Goal: Task Accomplishment & Management: Manage account settings

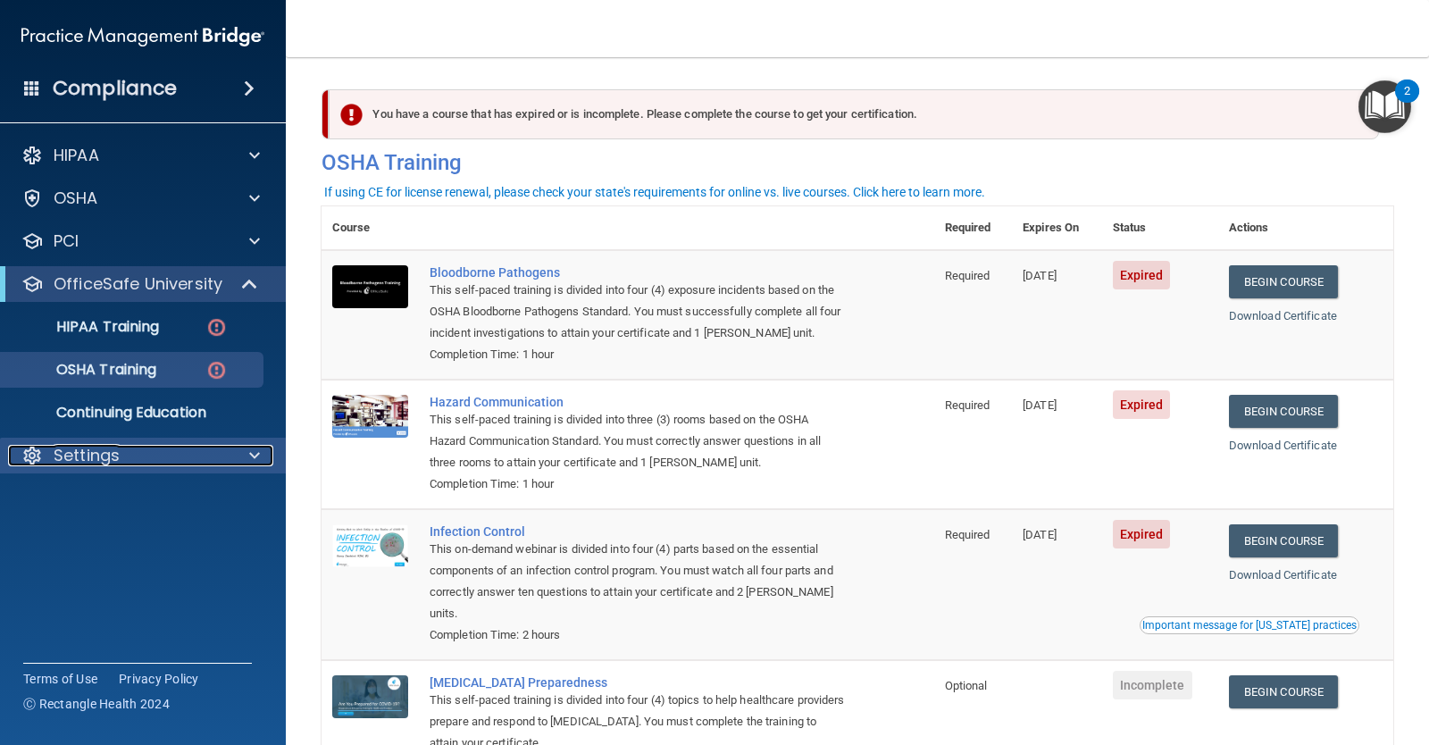
click at [119, 457] on p "Settings" at bounding box center [87, 455] width 66 height 21
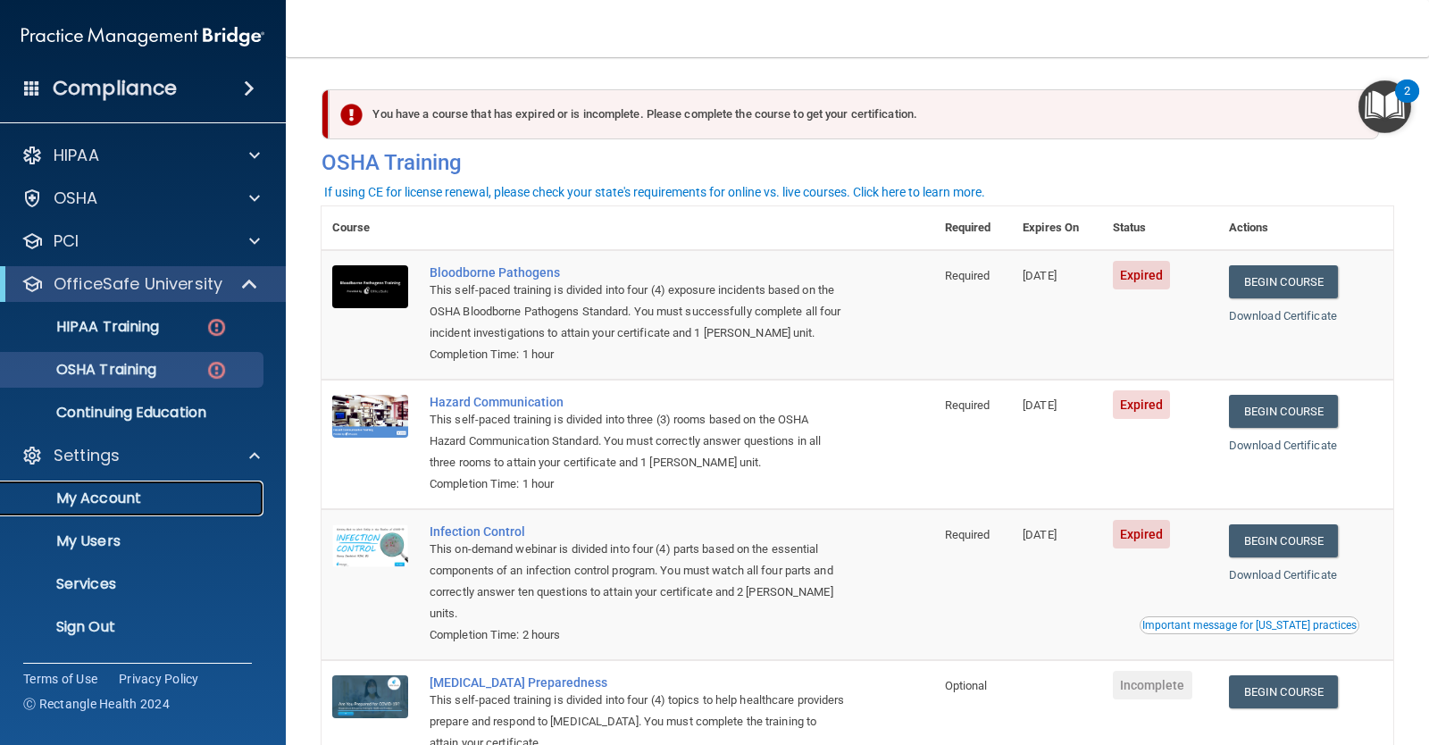
click at [127, 502] on p "My Account" at bounding box center [134, 499] width 244 height 18
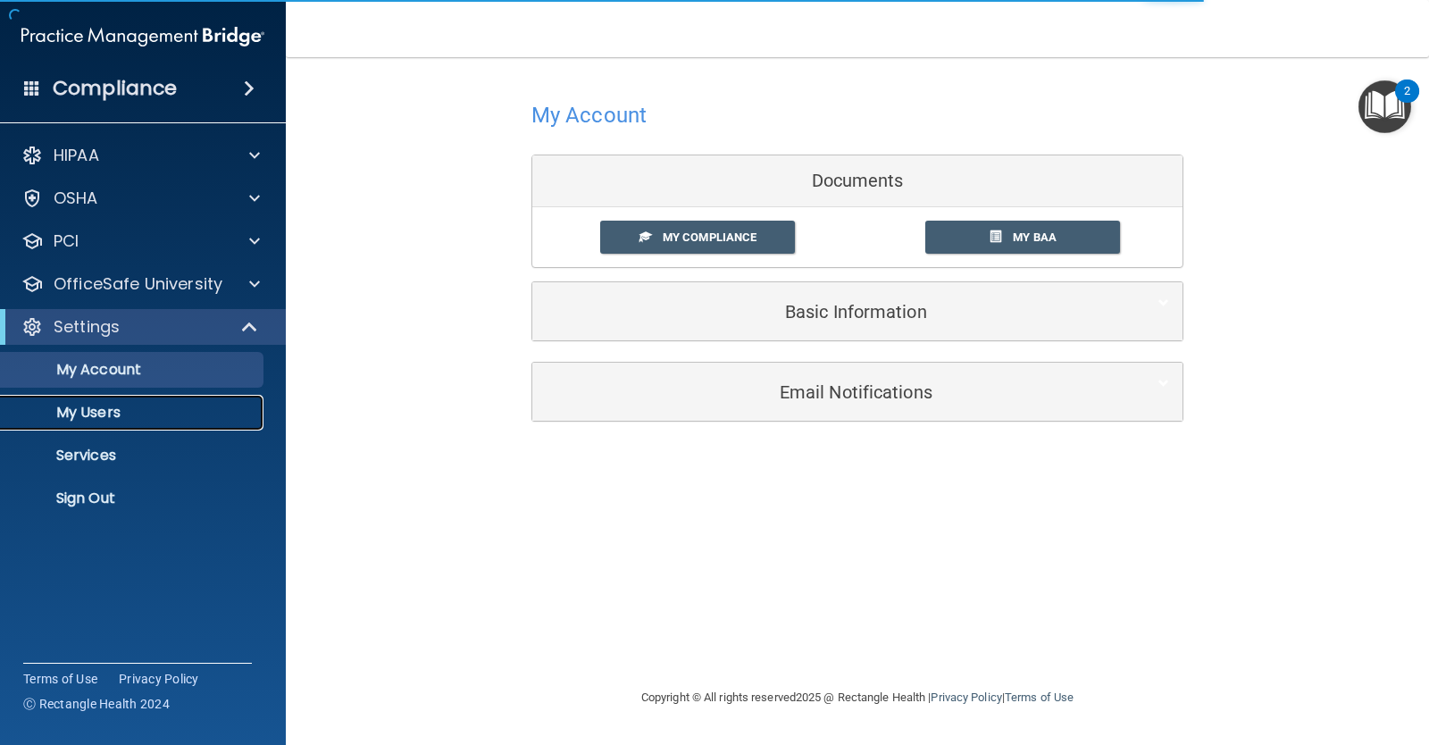
click at [123, 423] on link "My Users" at bounding box center [122, 413] width 281 height 36
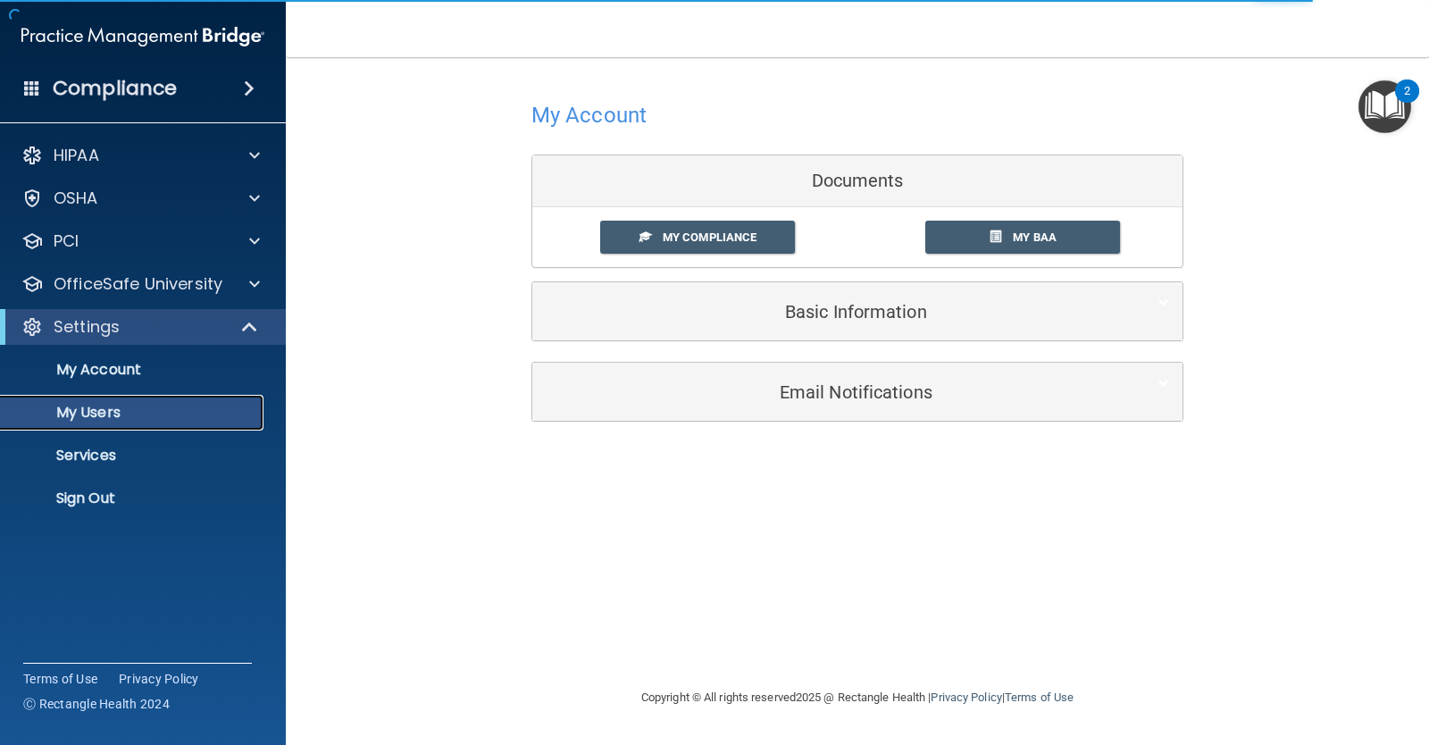
select select "20"
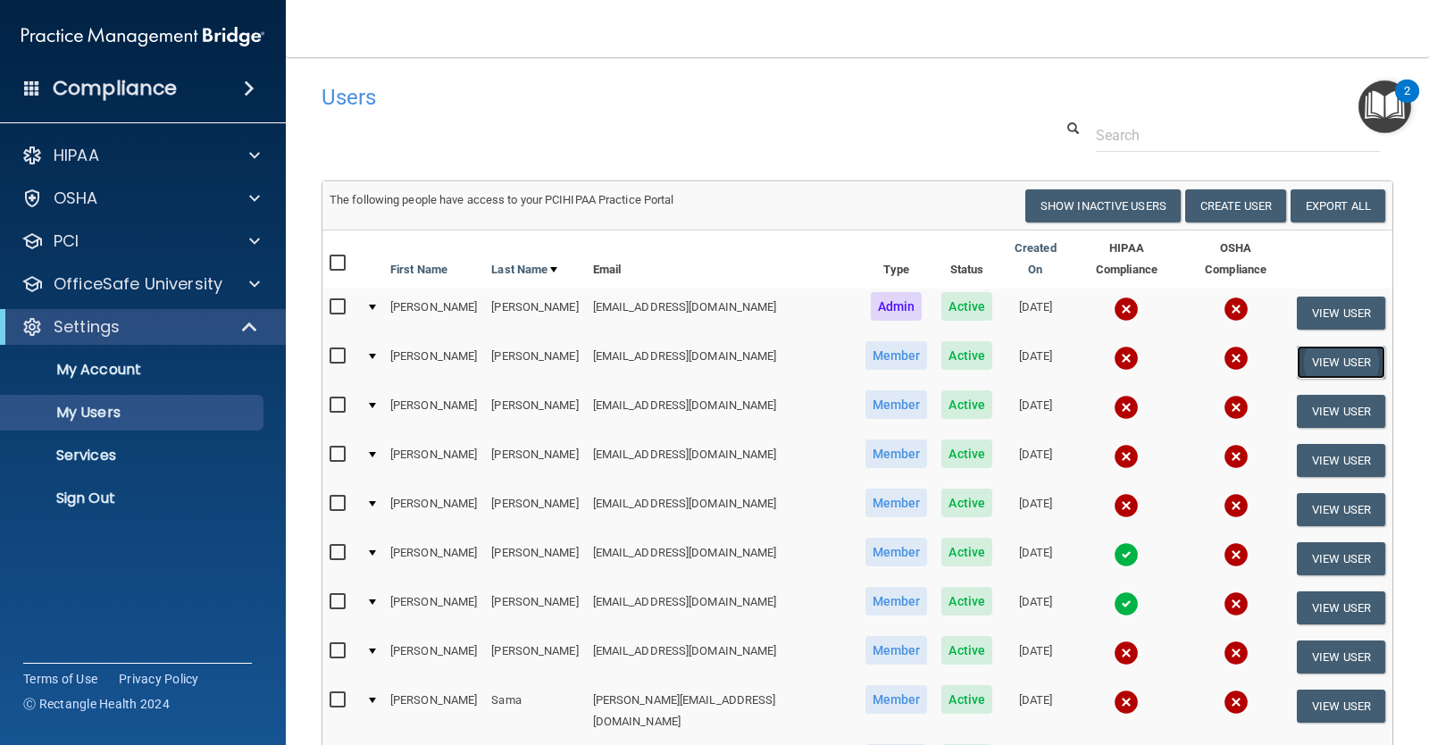
click at [1307, 347] on button "View User" at bounding box center [1341, 362] width 88 height 33
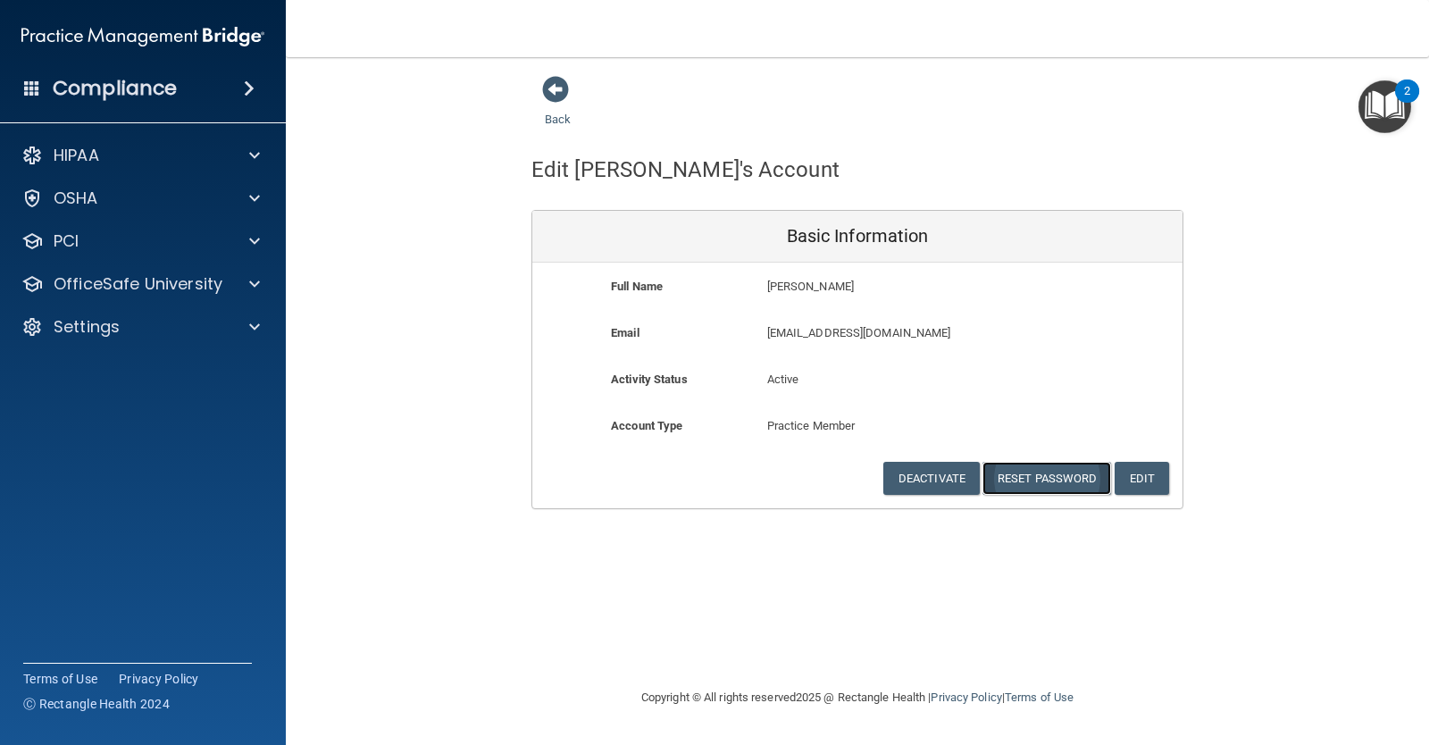
click at [1059, 481] on button "Reset Password" at bounding box center [1047, 478] width 129 height 33
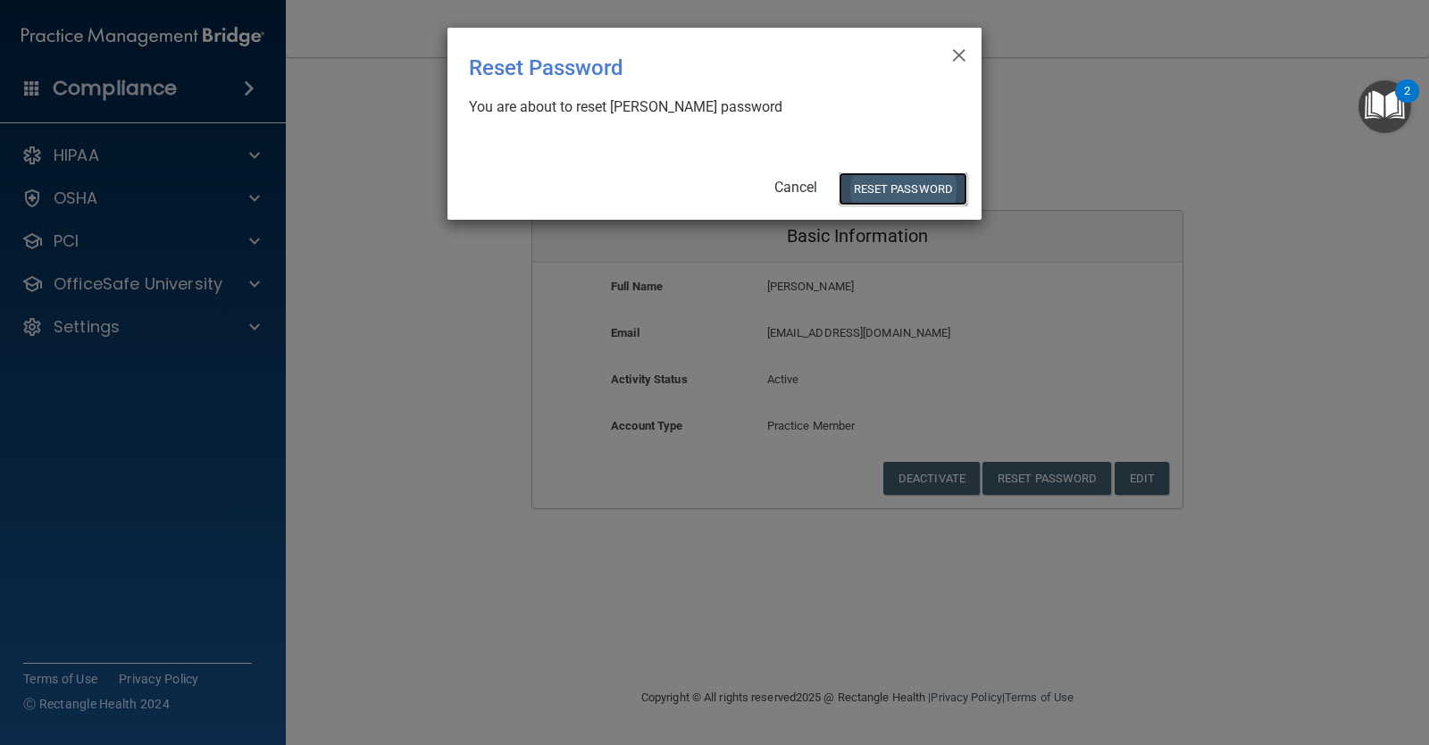
click at [907, 186] on button "Reset Password" at bounding box center [903, 188] width 129 height 33
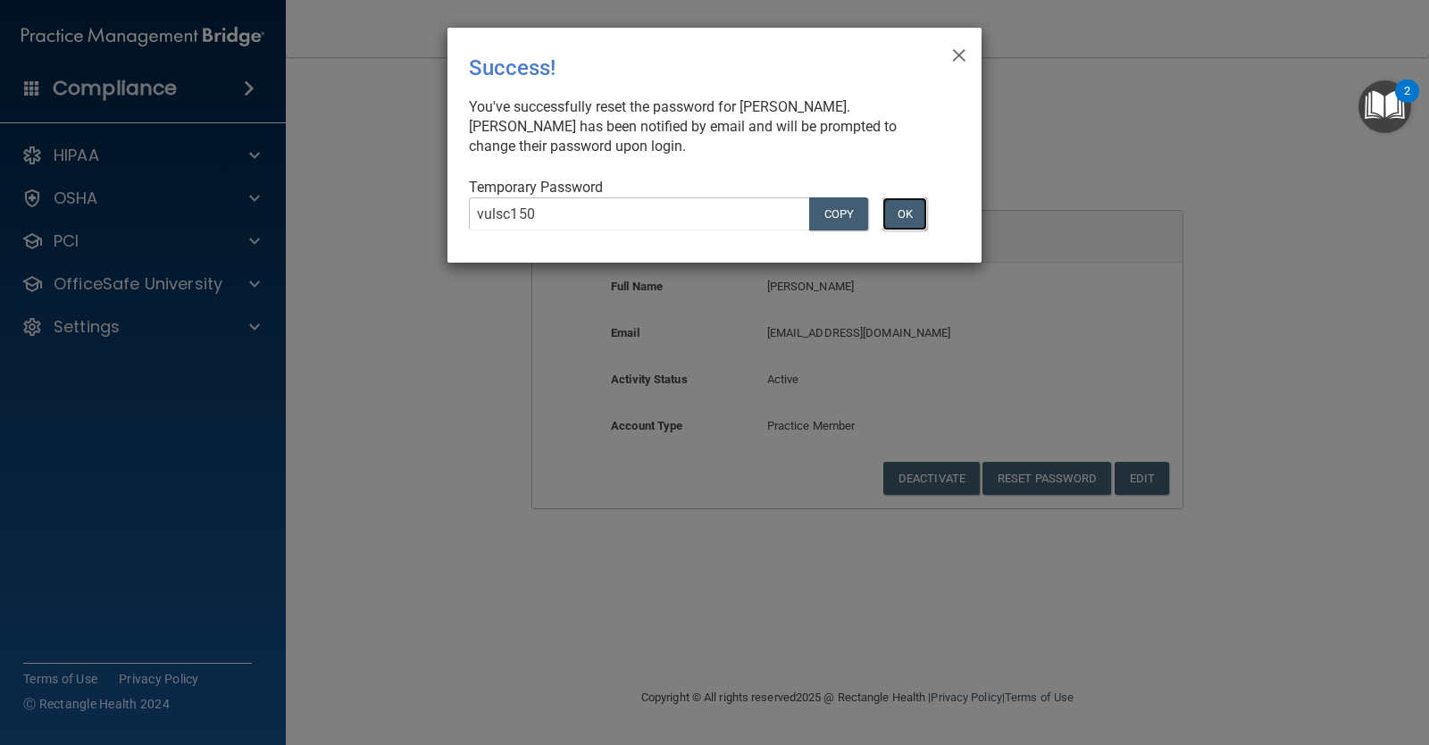
click at [908, 223] on button "OK" at bounding box center [905, 213] width 45 height 33
